Goal: Task Accomplishment & Management: Complete application form

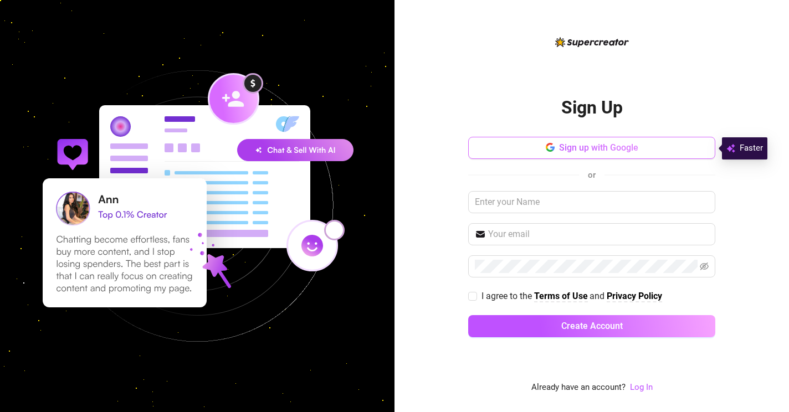
click at [631, 144] on span "Sign up with Google" at bounding box center [598, 147] width 79 height 11
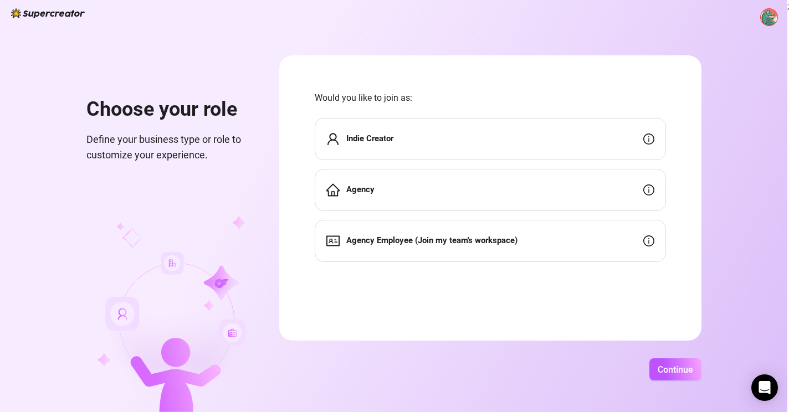
click at [549, 143] on div "Indie Creator" at bounding box center [490, 139] width 351 height 42
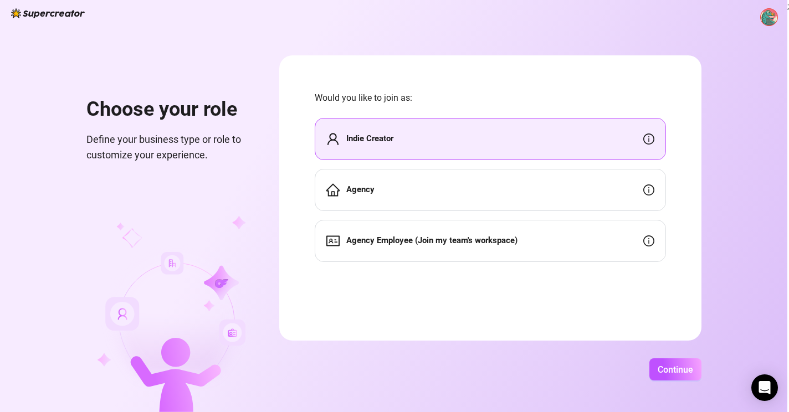
click at [706, 348] on div "Choose your role Define your business type or role to customize your experience…" at bounding box center [394, 206] width 788 height 412
click at [694, 371] on span "Continue" at bounding box center [675, 370] width 35 height 11
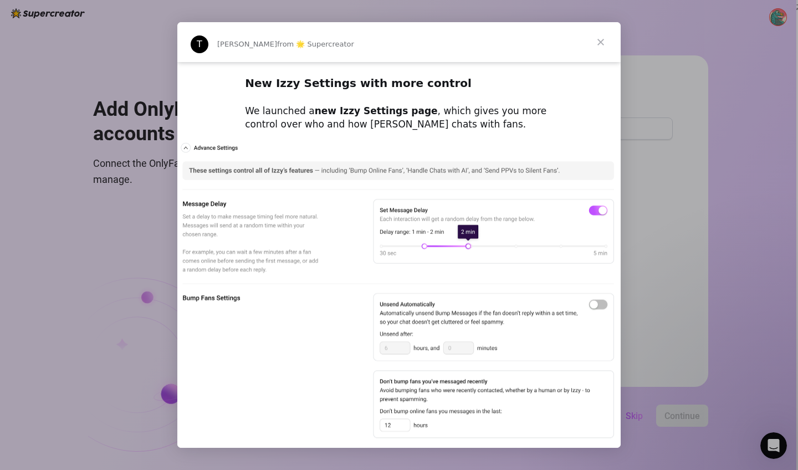
scroll to position [500, 0]
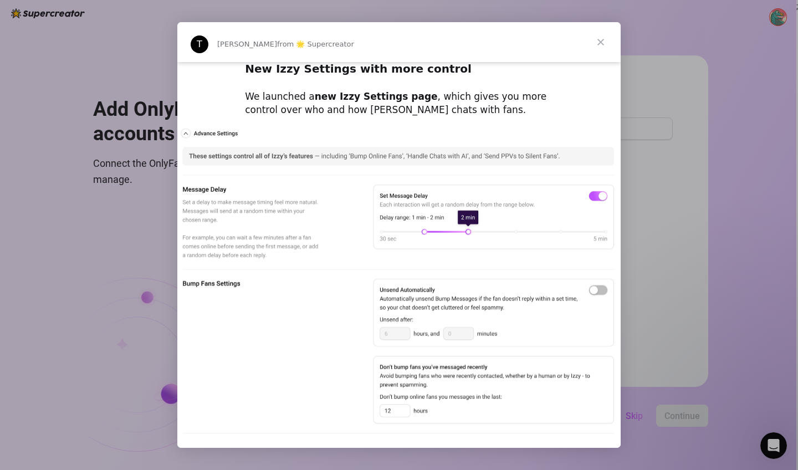
click at [597, 279] on img "Intercom messenger" at bounding box center [399, 326] width 444 height 401
click at [599, 284] on img "Intercom messenger" at bounding box center [399, 326] width 444 height 401
click at [595, 284] on img "Intercom messenger" at bounding box center [399, 326] width 444 height 401
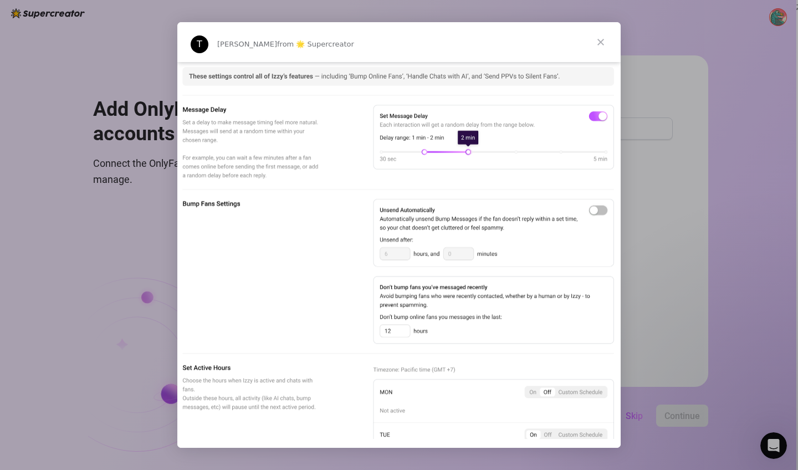
scroll to position [584, 0]
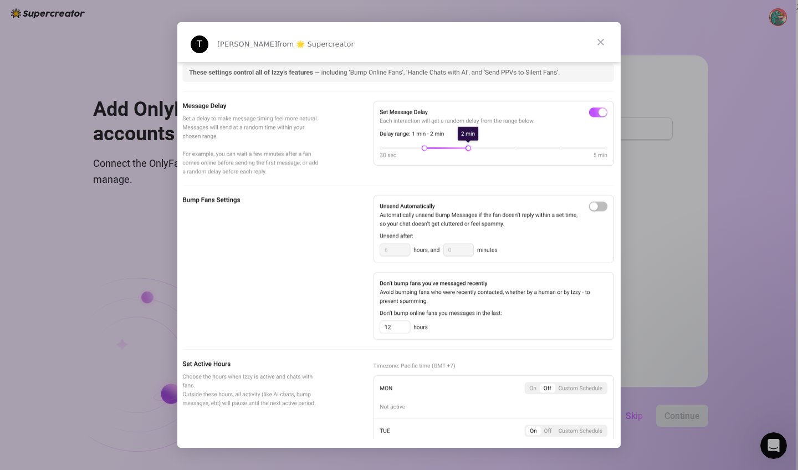
click at [404, 231] on img "Intercom messenger" at bounding box center [399, 243] width 444 height 401
click at [598, 198] on img "Intercom messenger" at bounding box center [399, 243] width 444 height 401
click at [397, 239] on img "Intercom messenger" at bounding box center [399, 243] width 444 height 401
click at [398, 317] on img "Intercom messenger" at bounding box center [399, 243] width 444 height 401
click at [401, 312] on img "Intercom messenger" at bounding box center [399, 243] width 444 height 401
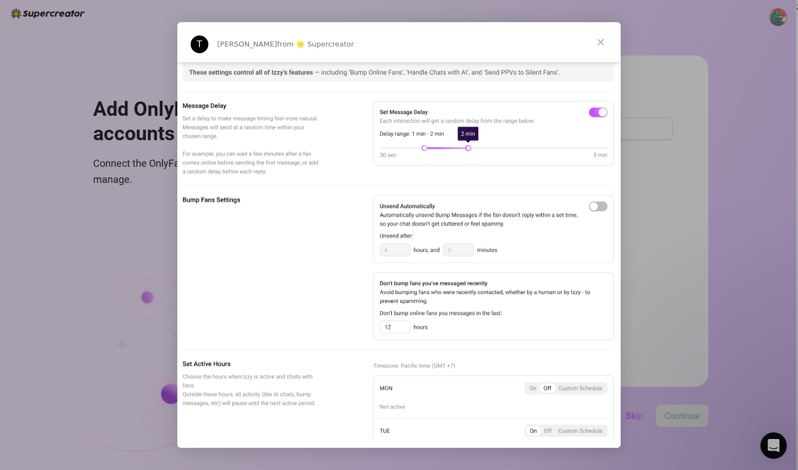
click at [401, 316] on img "Intercom messenger" at bounding box center [399, 243] width 444 height 401
click at [399, 318] on img "Intercom messenger" at bounding box center [399, 243] width 444 height 401
click at [323, 314] on img "Intercom messenger" at bounding box center [399, 243] width 444 height 401
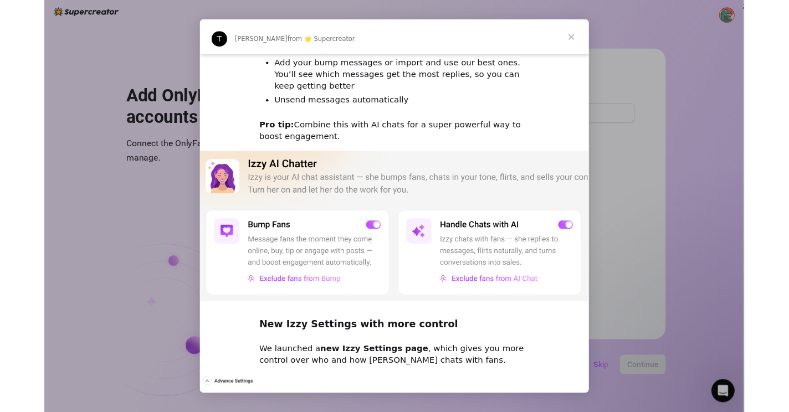
scroll to position [0, 0]
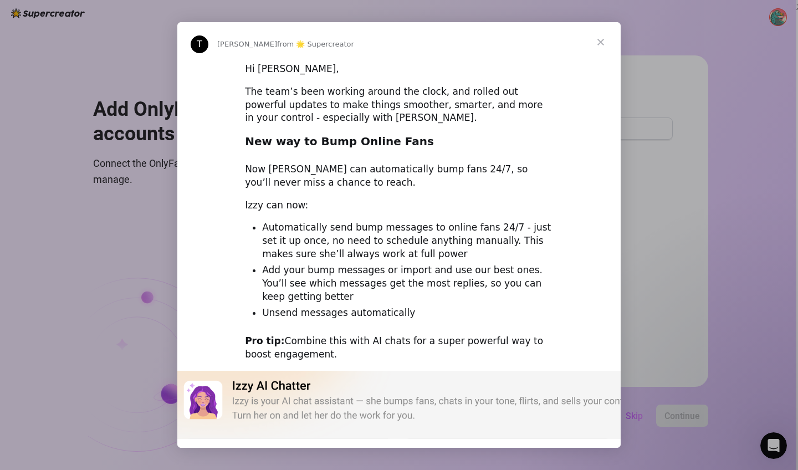
click at [599, 44] on span "Close" at bounding box center [601, 42] width 40 height 40
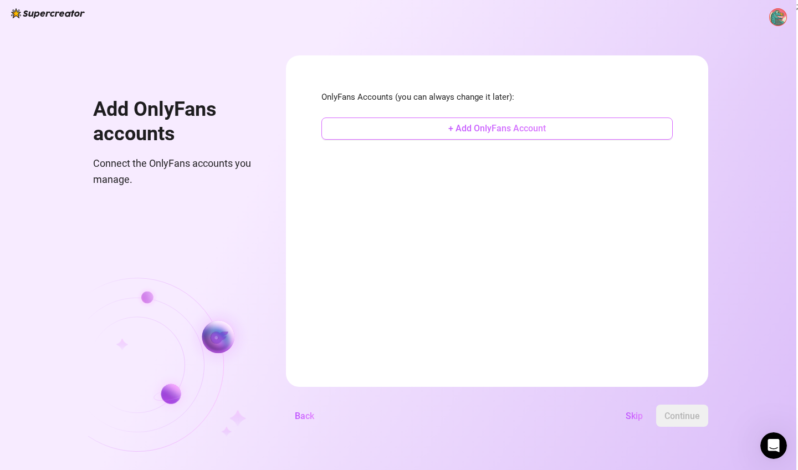
click at [508, 126] on span "+ Add OnlyFans Account" at bounding box center [498, 128] width 98 height 11
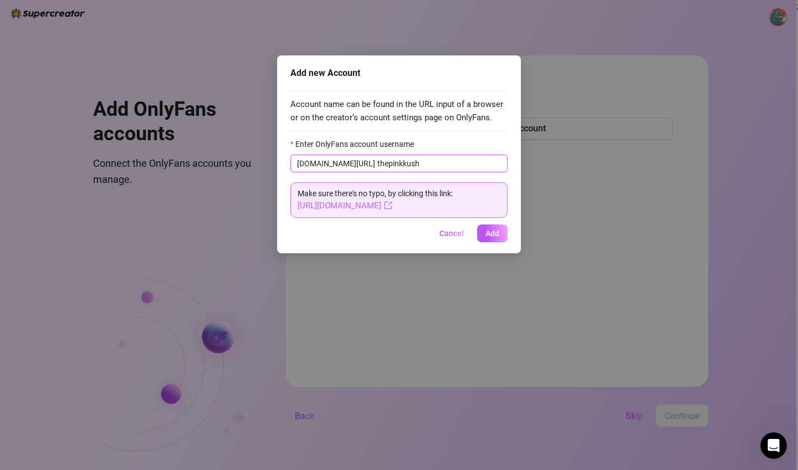
type input "thepinkkush"
click at [393, 207] on link "[URL][DOMAIN_NAME]" at bounding box center [345, 206] width 95 height 10
click at [502, 228] on button "Add" at bounding box center [492, 234] width 30 height 18
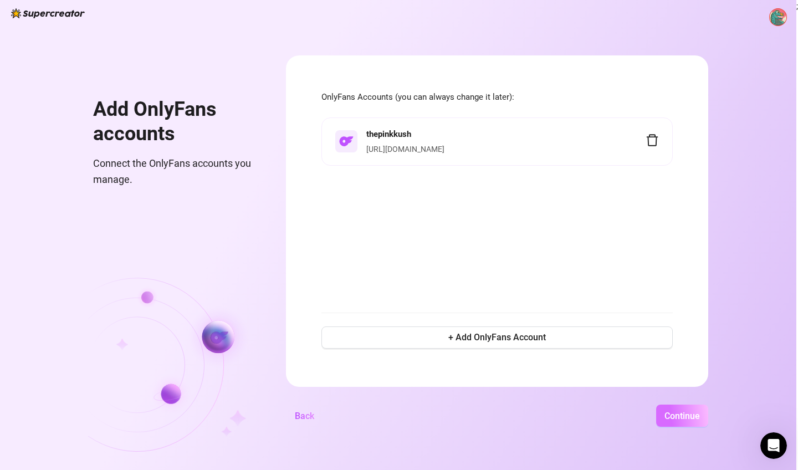
click at [700, 412] on span "Continue" at bounding box center [682, 416] width 35 height 11
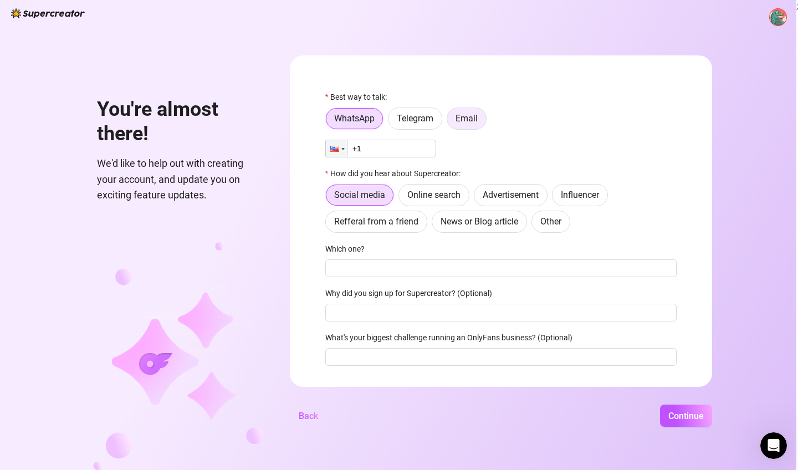
click at [478, 120] on span "Email" at bounding box center [467, 118] width 22 height 11
click at [450, 121] on input "Email" at bounding box center [450, 121] width 0 height 0
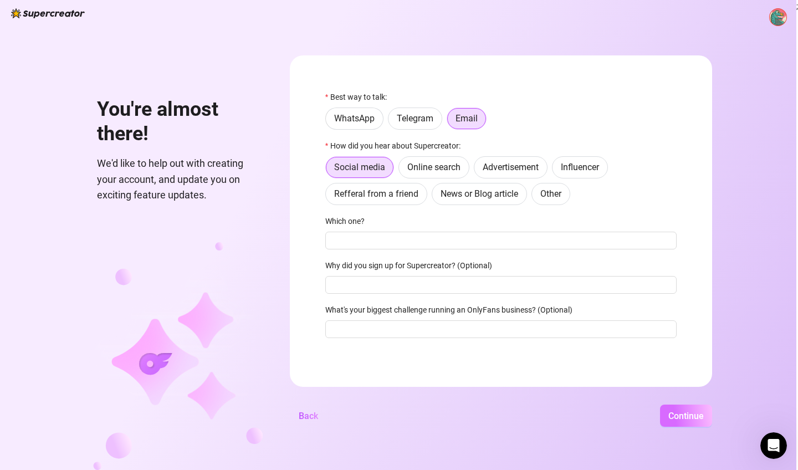
click at [688, 412] on span "Continue" at bounding box center [686, 416] width 35 height 11
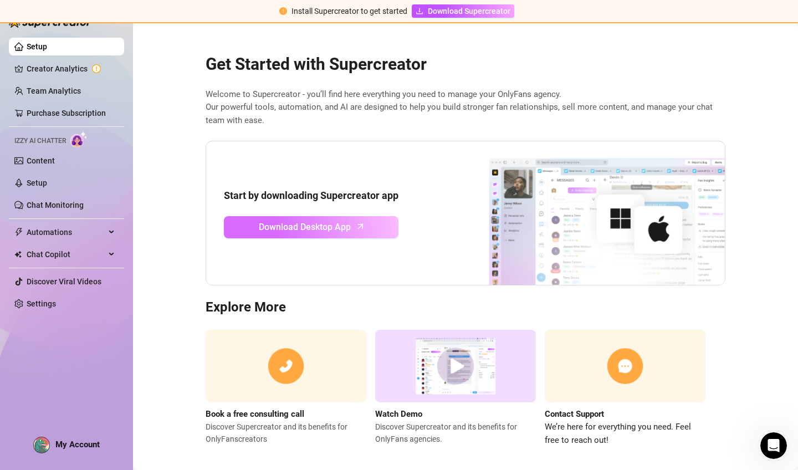
click at [341, 222] on span "Download Desktop App" at bounding box center [305, 227] width 92 height 14
